Goal: Check status: Check status

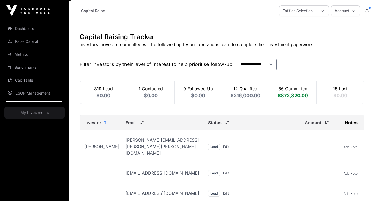
click at [16, 8] on img at bounding box center [27, 10] width 43 height 11
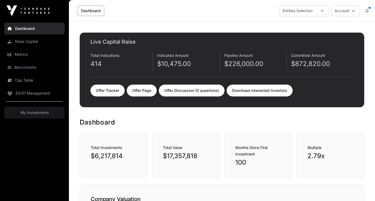
click at [113, 91] on link "Offer Tracker" at bounding box center [107, 90] width 34 height 12
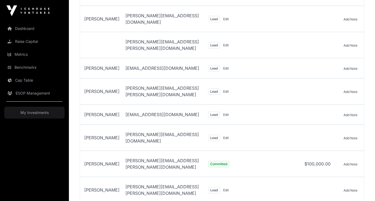
scroll to position [7847, 0]
